Goal: Find specific page/section: Find specific page/section

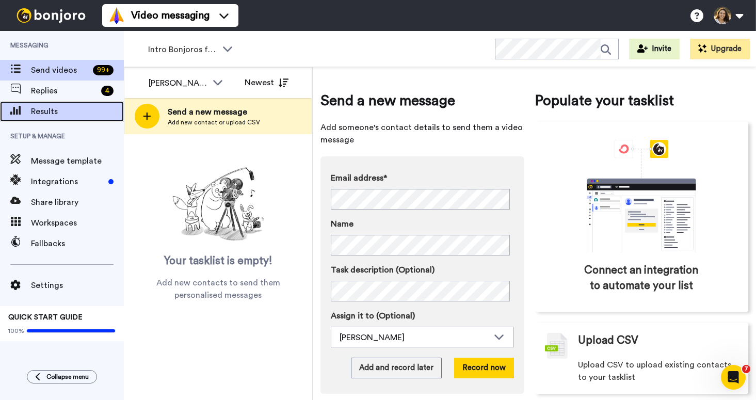
click at [64, 104] on div "Results" at bounding box center [62, 111] width 124 height 21
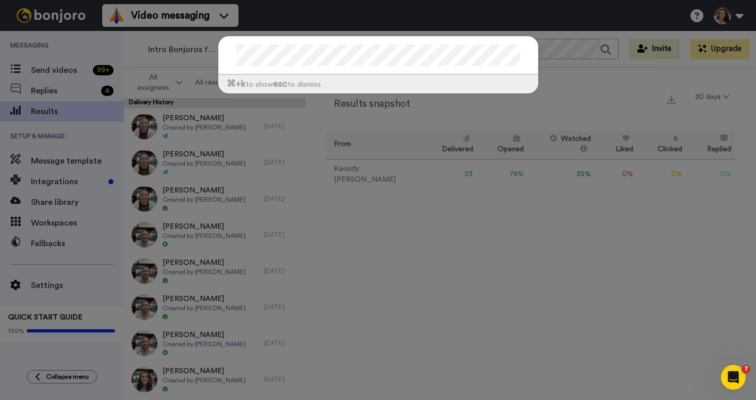
click at [450, 230] on div "⌘ +k to show esc to dismiss" at bounding box center [378, 200] width 756 height 400
